Goal: Find specific page/section: Find specific page/section

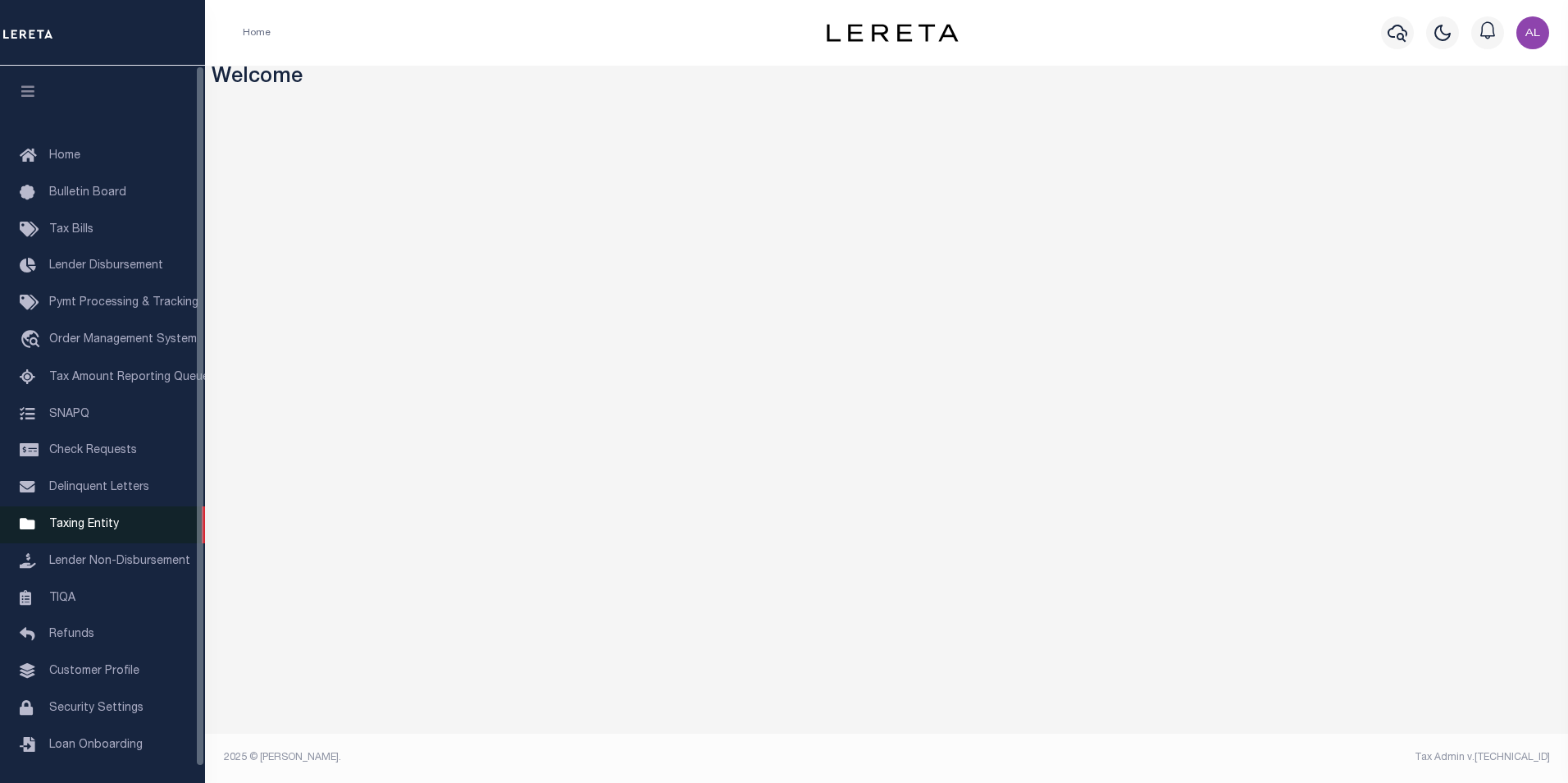
click at [68, 530] on span "Taxing Entity" at bounding box center [83, 524] width 69 height 11
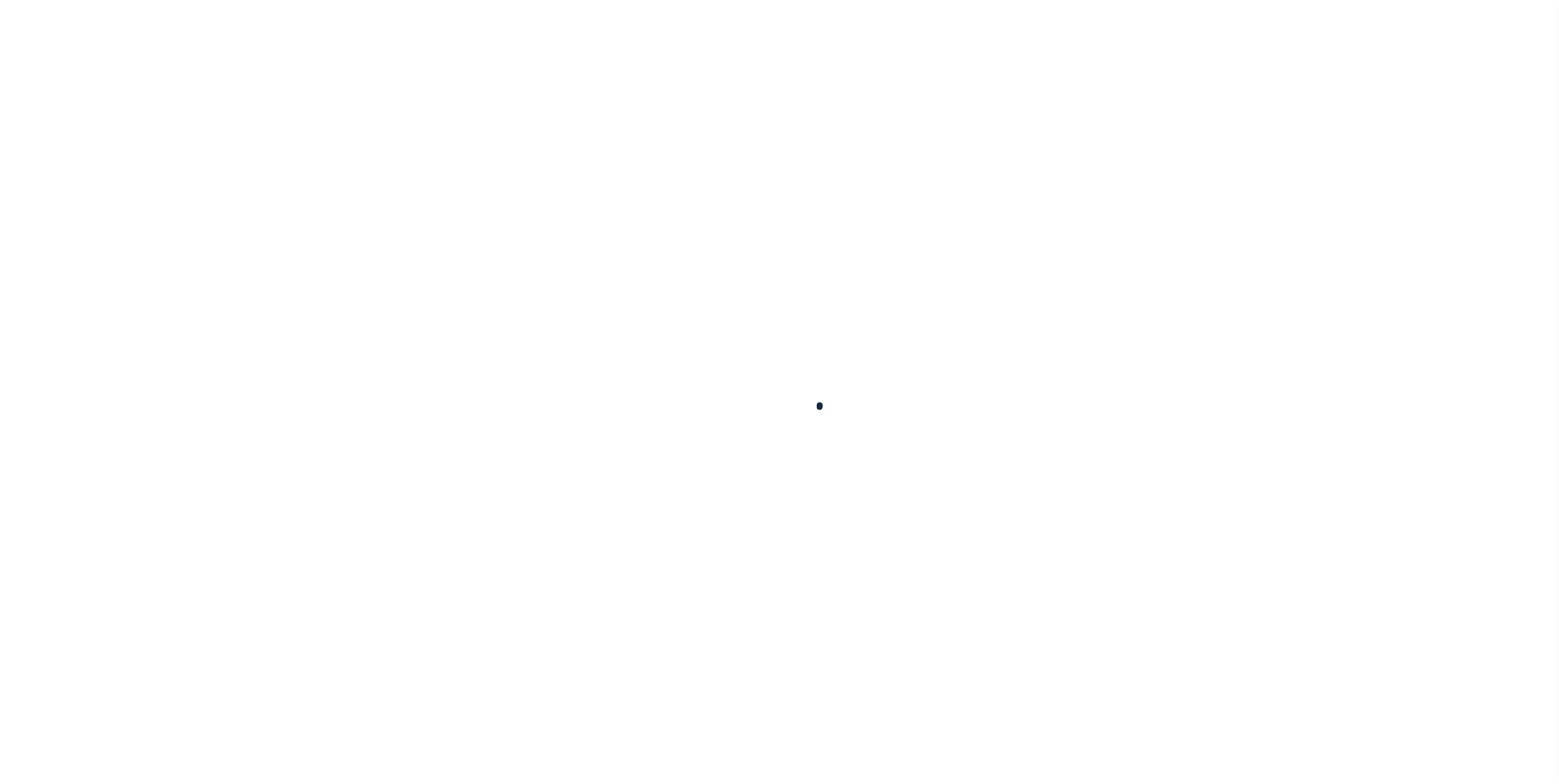
select select
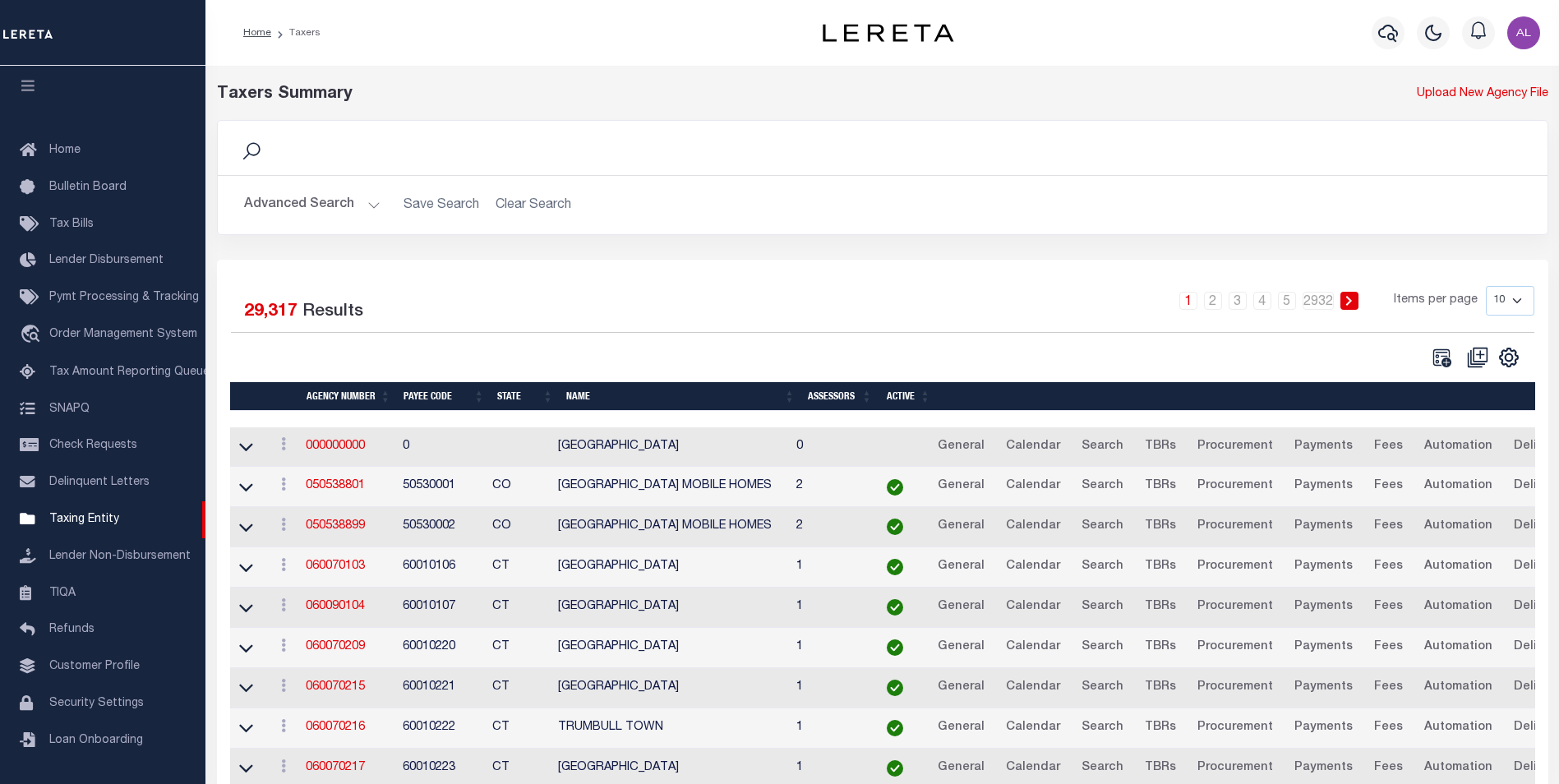
click at [366, 204] on button "Advanced Search" at bounding box center [311, 205] width 136 height 32
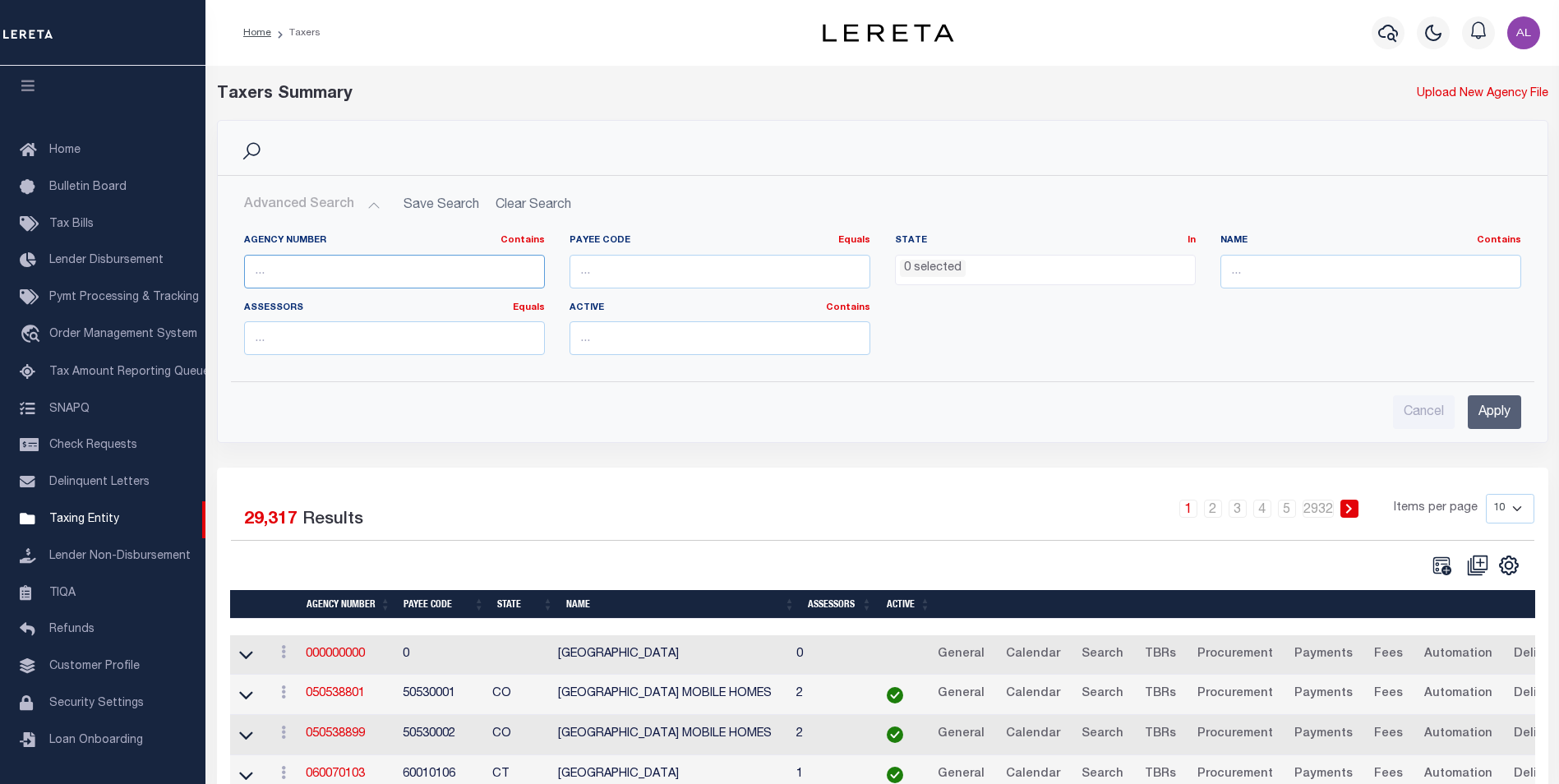
click at [311, 279] on input "text" at bounding box center [394, 272] width 301 height 33
paste input "010370001"
type input "010370001"
click at [1503, 409] on input "Apply" at bounding box center [1495, 412] width 54 height 33
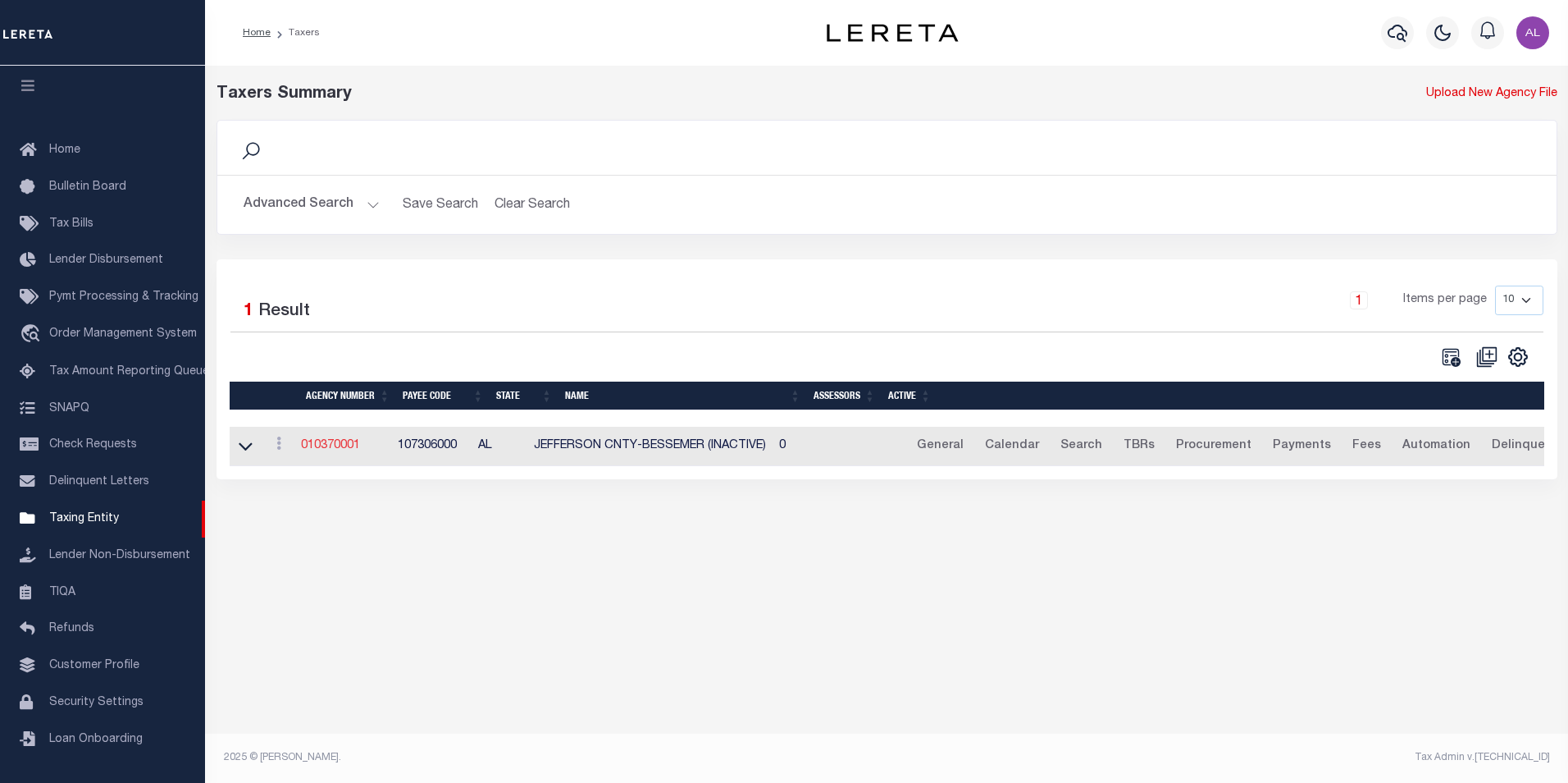
click at [341, 450] on link "010370001" at bounding box center [330, 445] width 59 height 11
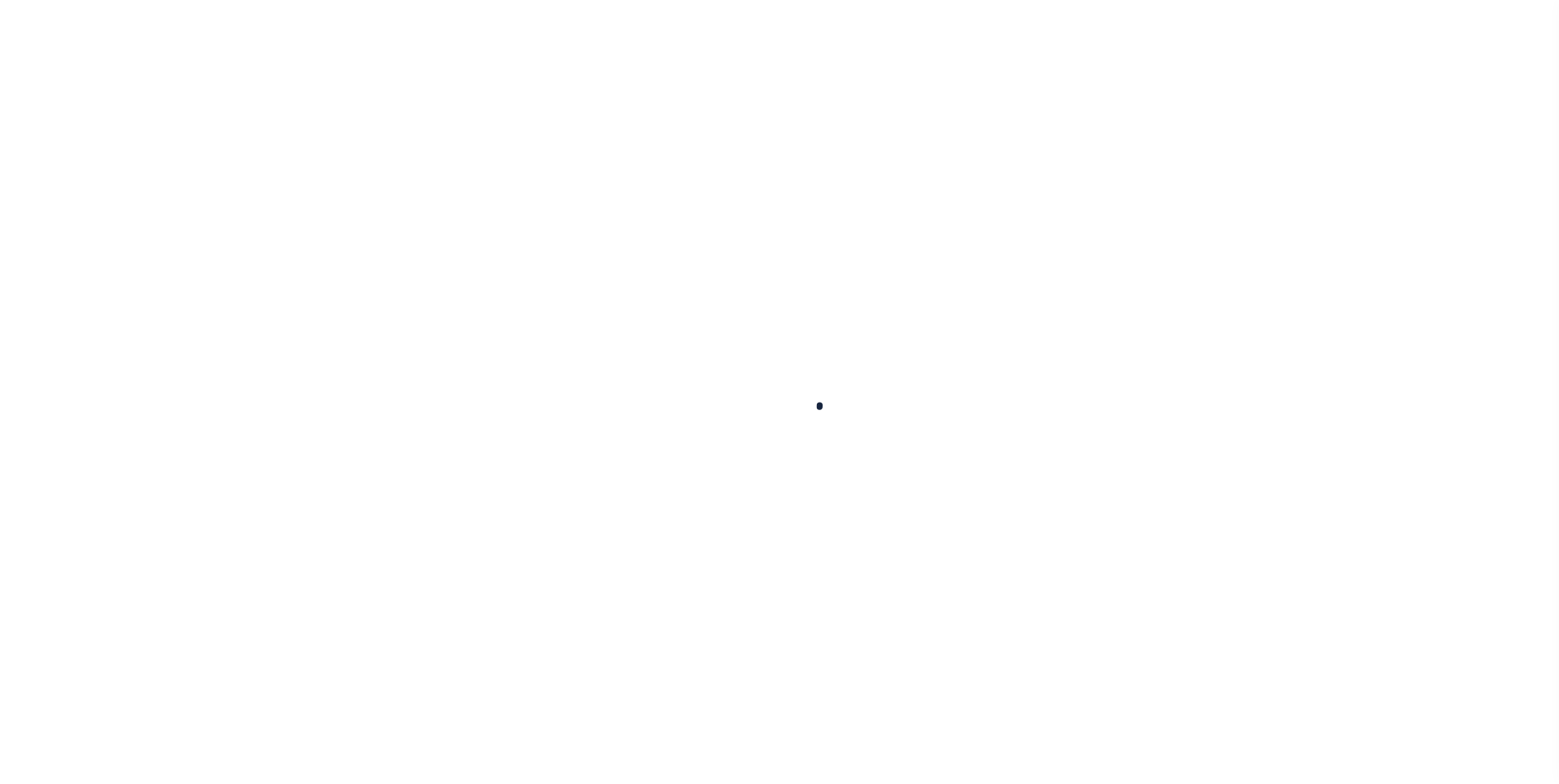
select select
checkbox input "false"
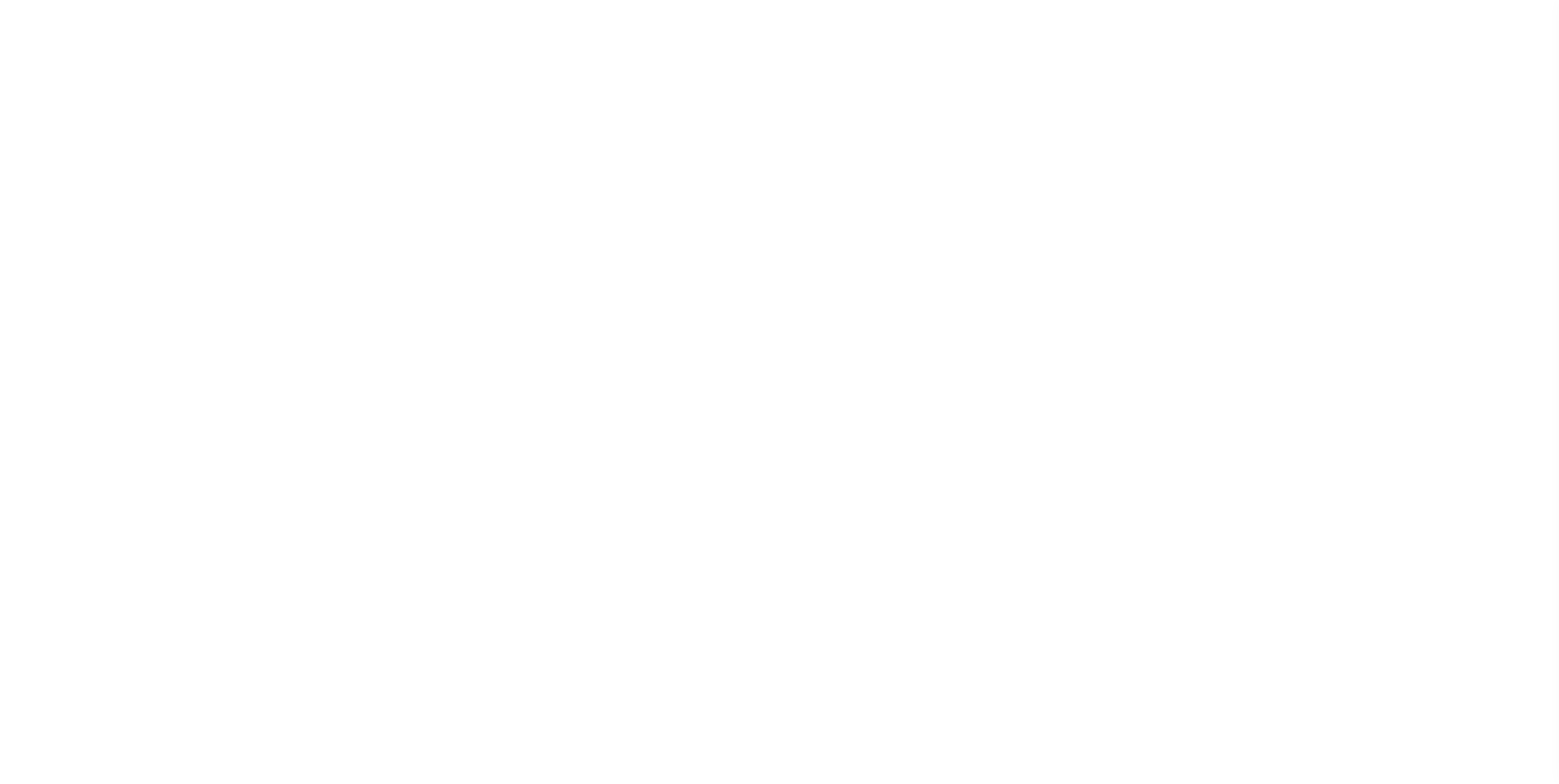
checkbox input "false"
type input "107306000"
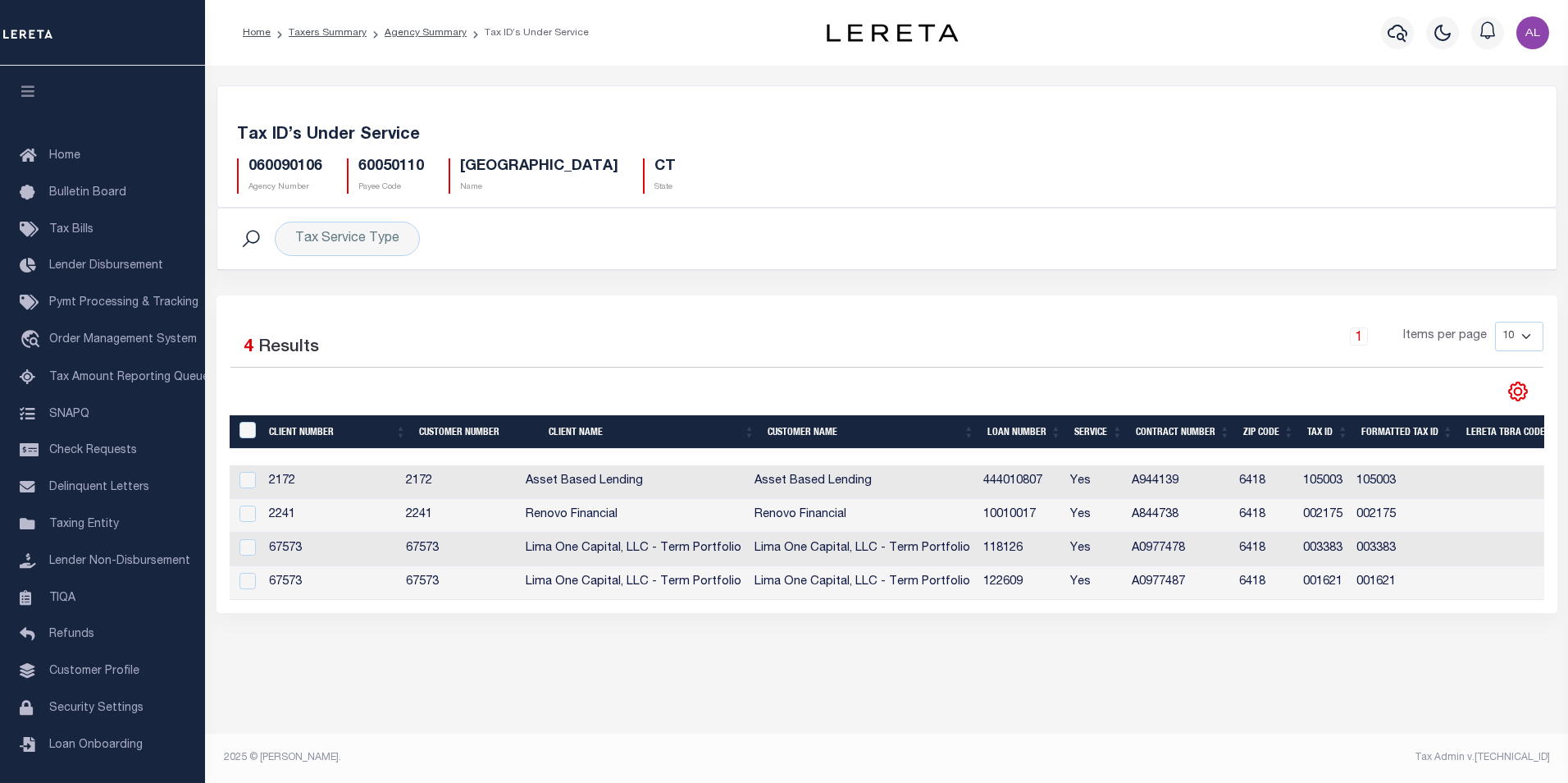
click at [1519, 397] on icon at bounding box center [1518, 391] width 21 height 21
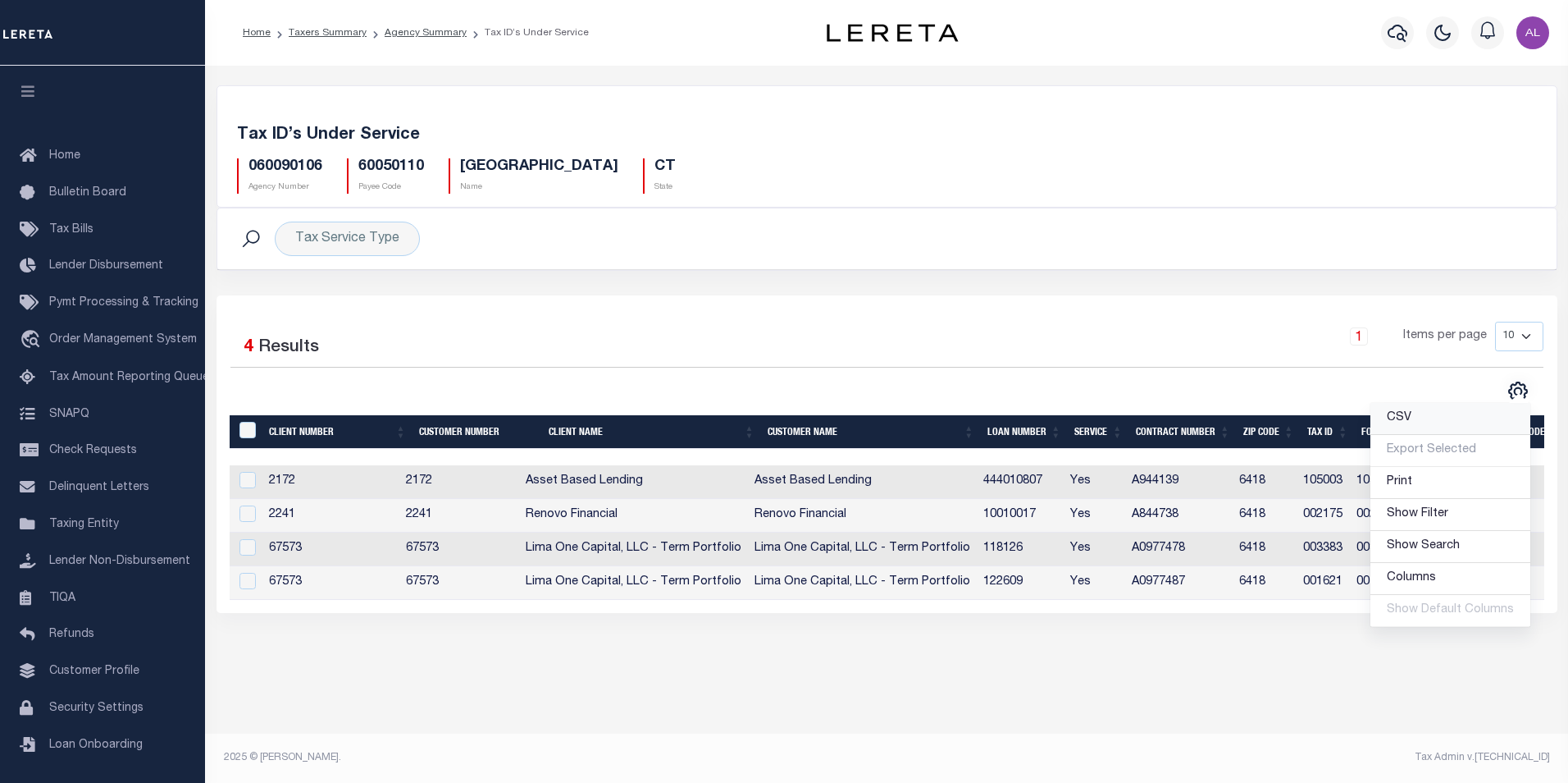
click at [1416, 418] on link "CSV" at bounding box center [1451, 418] width 160 height 32
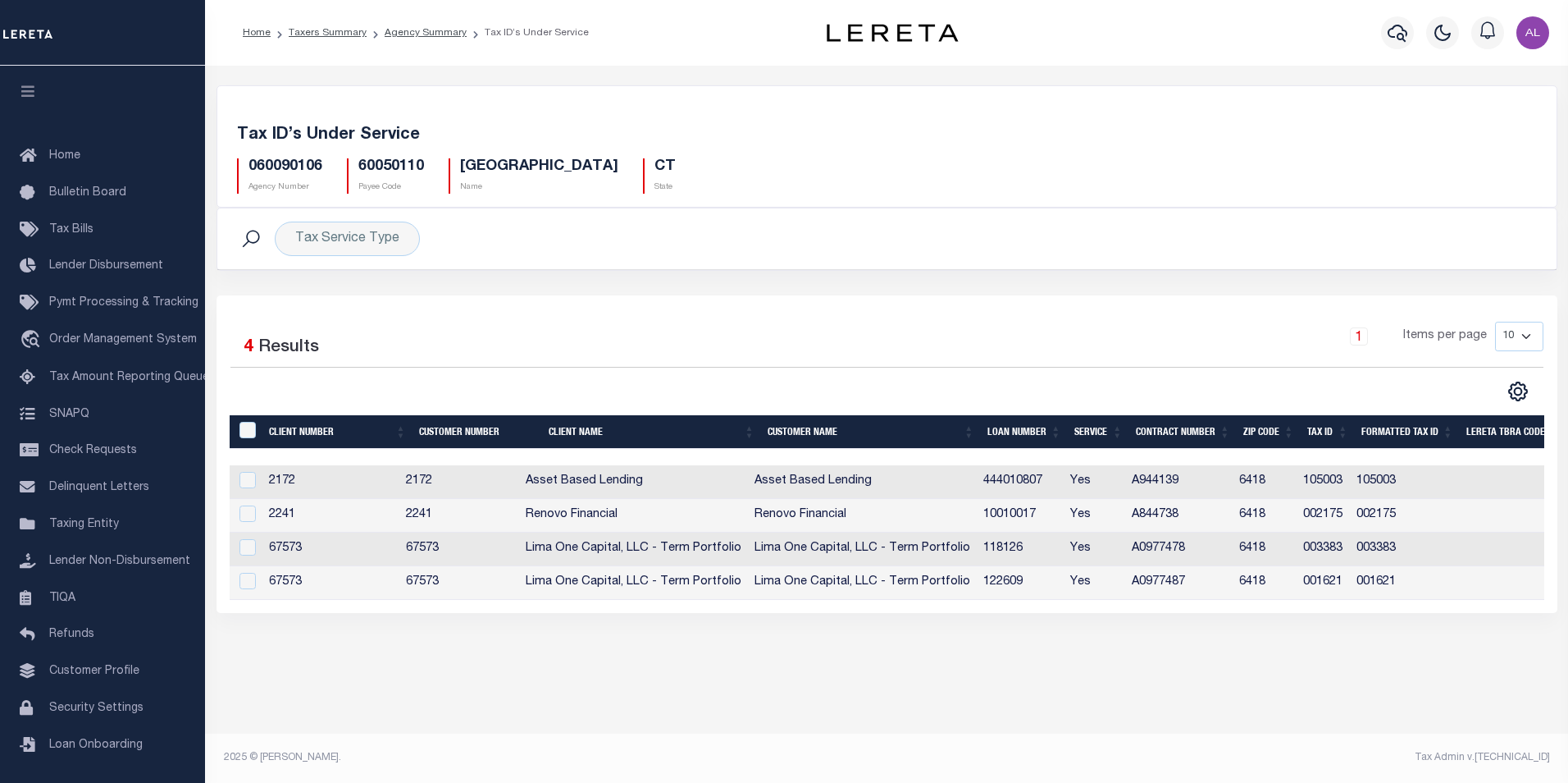
click at [306, 165] on h5 "060090106" at bounding box center [286, 168] width 74 height 19
copy h5 "060090106"
